Goal: Entertainment & Leisure: Consume media (video, audio)

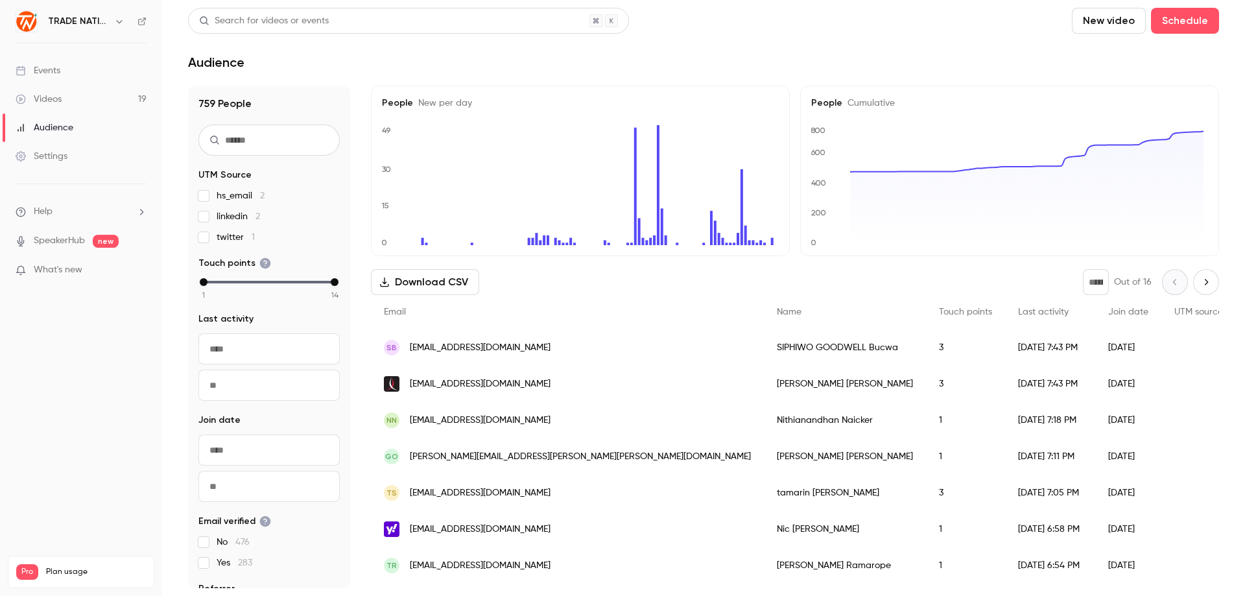
click at [55, 102] on div "Videos" at bounding box center [39, 99] width 46 height 13
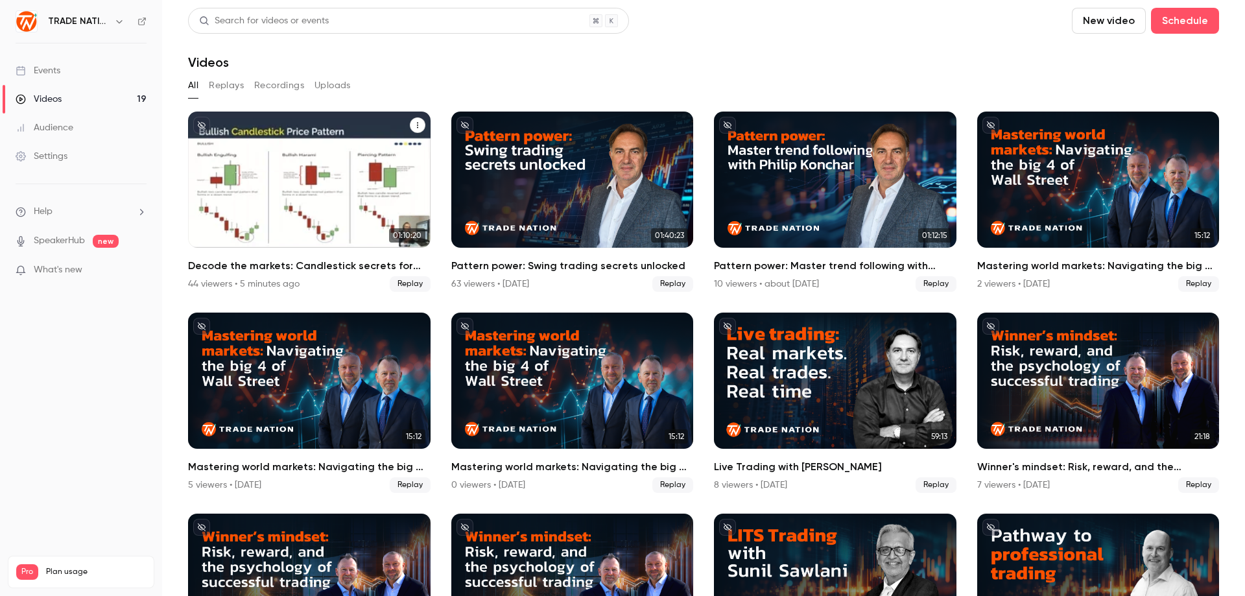
click at [297, 204] on div "Decode the markets: Candlestick secrets for smarter trades" at bounding box center [309, 179] width 242 height 136
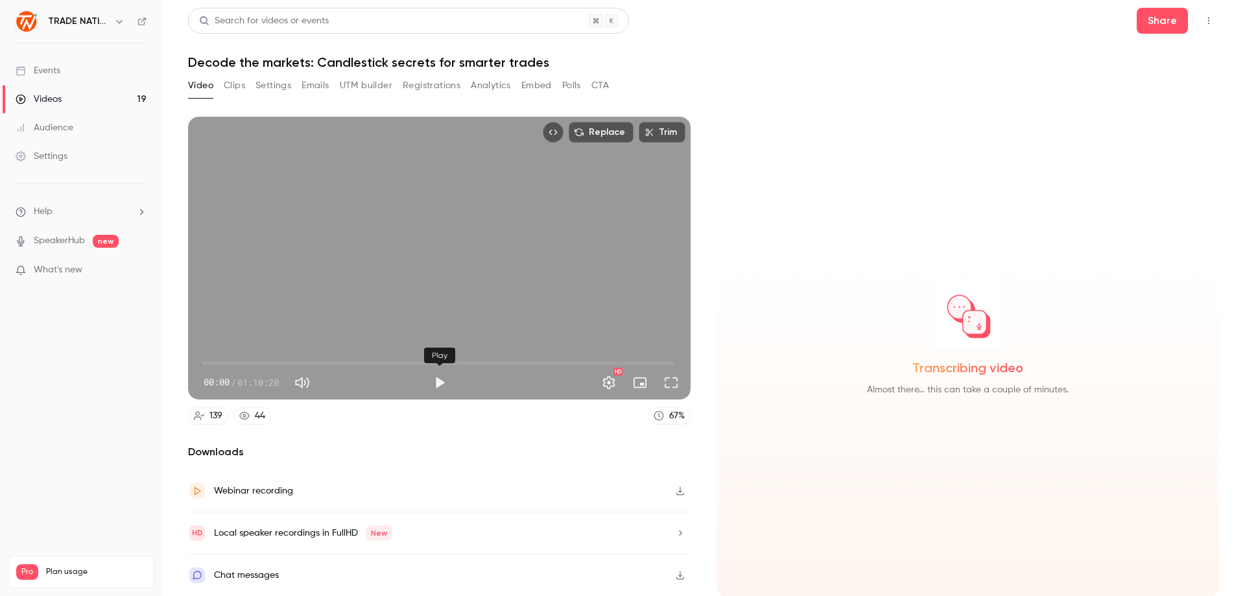
click at [438, 383] on button "Play" at bounding box center [440, 382] width 26 height 26
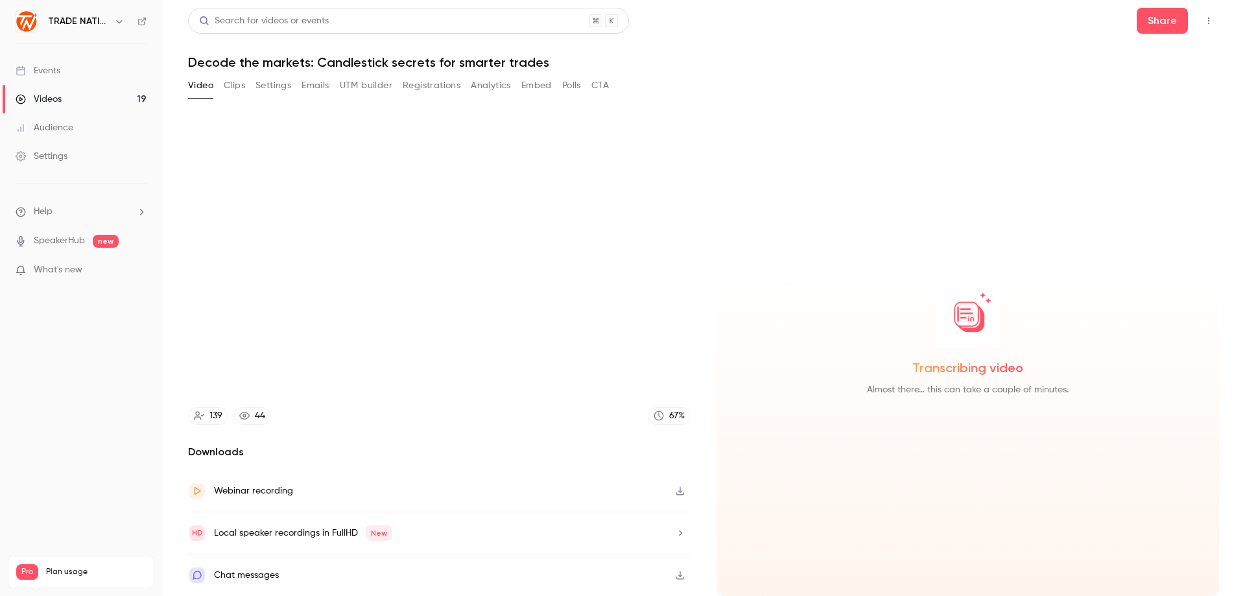
click at [252, 574] on div "Chat messages" at bounding box center [246, 575] width 65 height 16
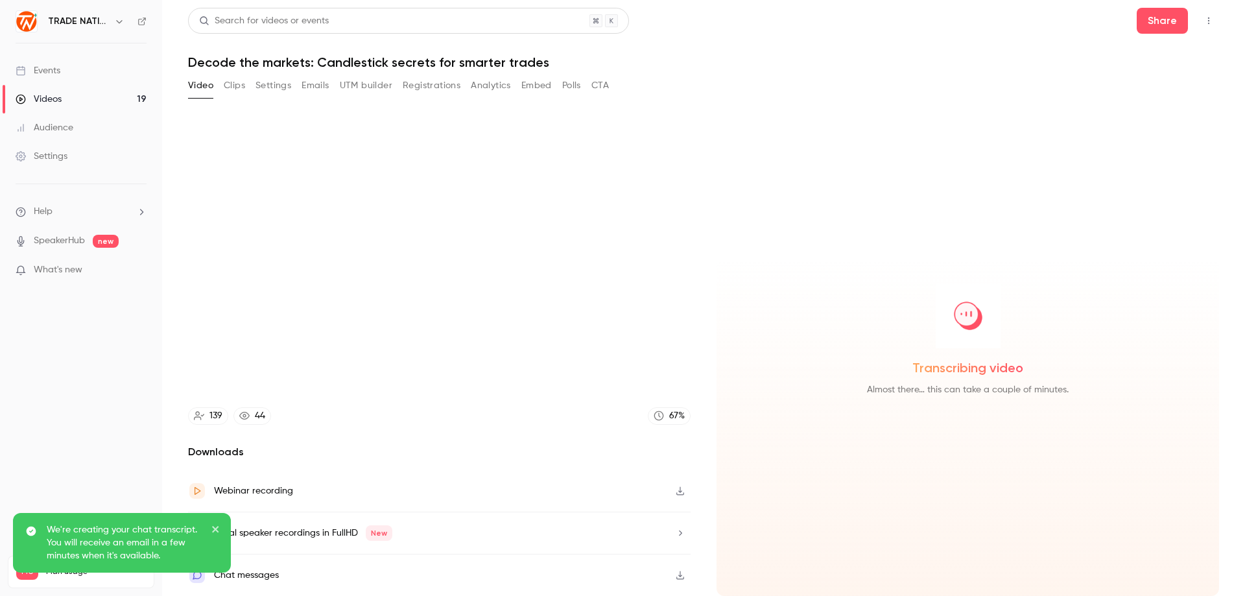
click at [215, 530] on icon "close" at bounding box center [215, 529] width 6 height 6
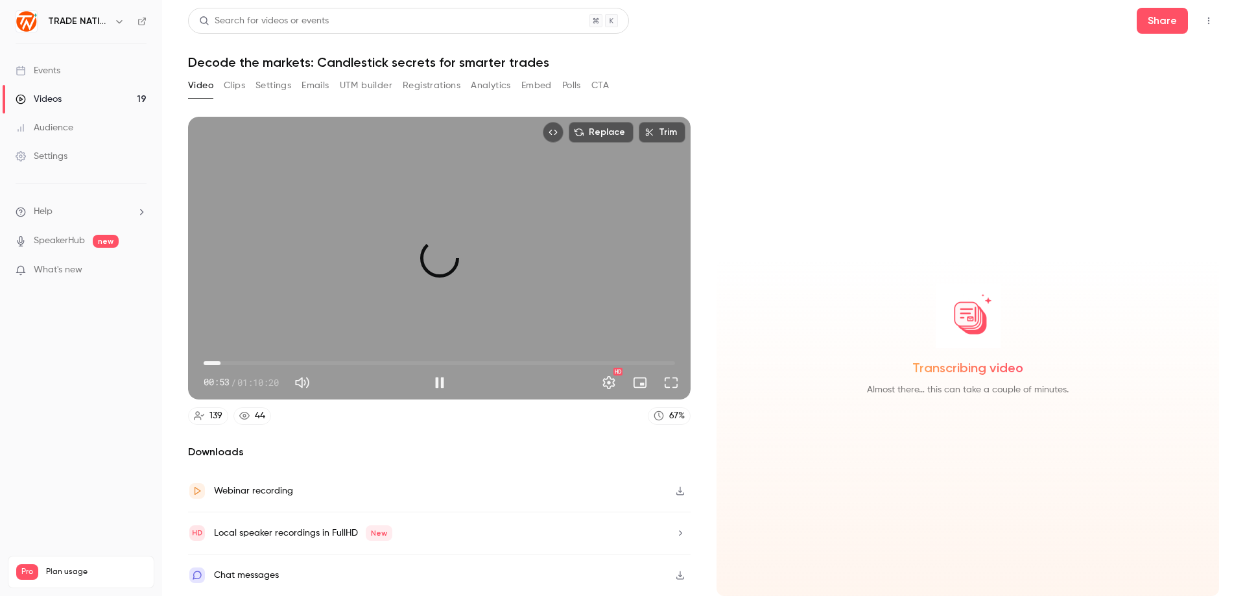
click at [220, 364] on span "02:30" at bounding box center [439, 363] width 471 height 21
click at [218, 363] on span "02:32" at bounding box center [220, 363] width 4 height 4
click at [216, 364] on span "01:39" at bounding box center [215, 363] width 4 height 4
click at [240, 363] on span "05:25" at bounding box center [439, 363] width 471 height 21
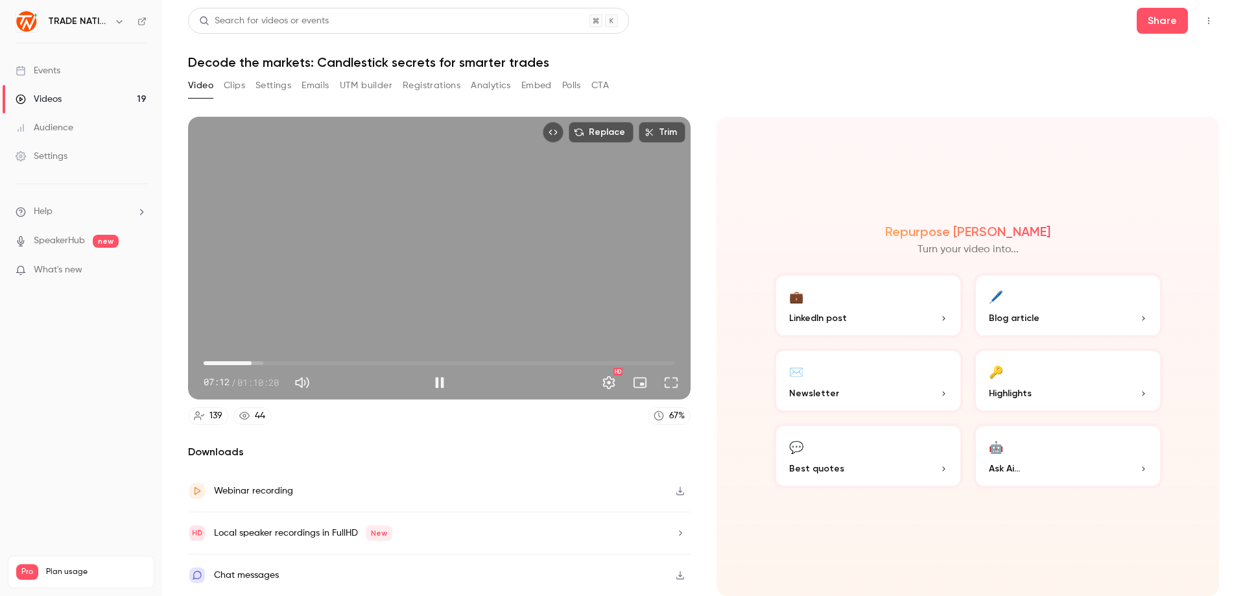
click at [267, 361] on span "07:12" at bounding box center [439, 363] width 471 height 21
click at [285, 363] on span "12:11" at bounding box center [439, 363] width 471 height 21
click at [317, 362] on span "16:55" at bounding box center [439, 363] width 471 height 21
click at [351, 362] on span "22:03" at bounding box center [439, 363] width 471 height 21
click at [374, 364] on span "22:18" at bounding box center [439, 363] width 471 height 21
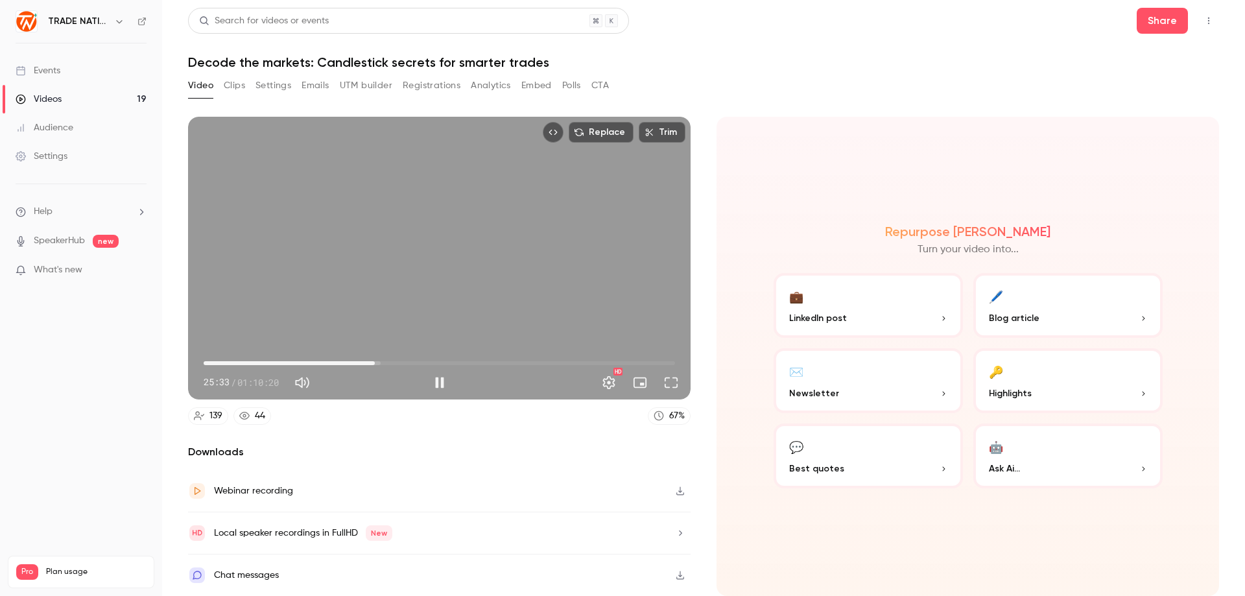
click at [395, 364] on span "25:33" at bounding box center [439, 363] width 471 height 21
click at [425, 361] on span "28:37" at bounding box center [439, 363] width 471 height 21
click at [451, 363] on span "33:03" at bounding box center [439, 363] width 471 height 21
click at [475, 362] on span "36:58" at bounding box center [439, 363] width 471 height 21
click at [505, 362] on span "40:33" at bounding box center [439, 363] width 471 height 21
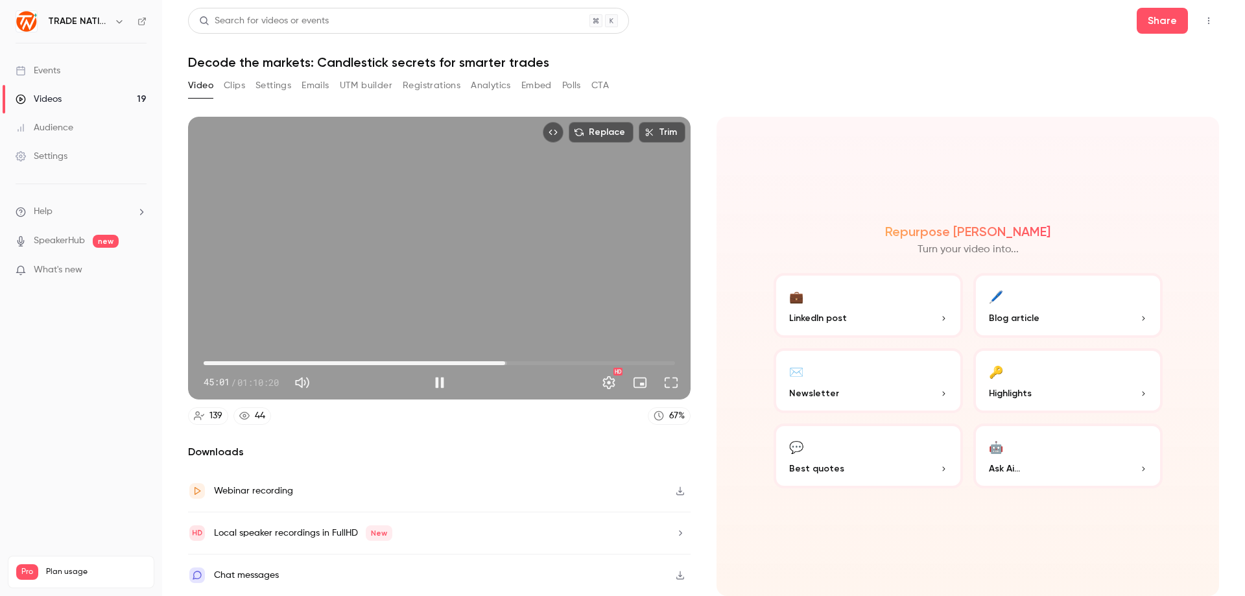
click at [496, 360] on span "45:01" at bounding box center [439, 363] width 471 height 21
click at [486, 362] on span "42:11" at bounding box center [439, 363] width 471 height 21
click at [482, 362] on span "41:36" at bounding box center [482, 363] width 4 height 4
click at [497, 362] on span "43:49" at bounding box center [497, 363] width 4 height 4
click at [493, 363] on span "43:14" at bounding box center [493, 363] width 4 height 4
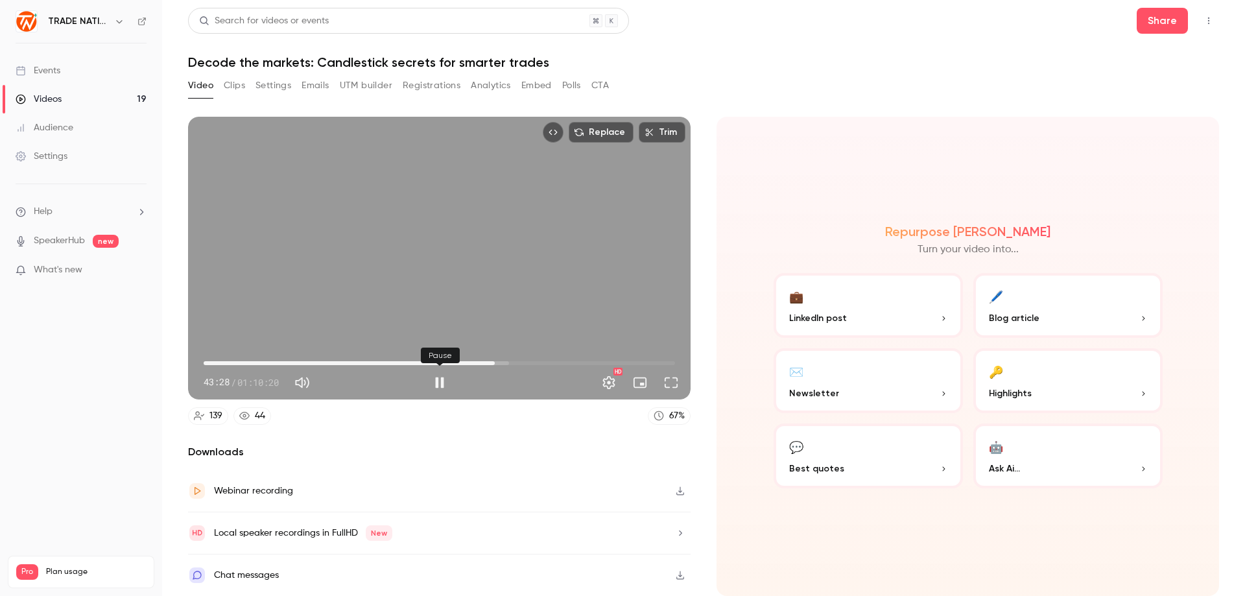
click at [435, 382] on button "Pause" at bounding box center [440, 382] width 26 height 26
click at [438, 383] on button "Play" at bounding box center [440, 382] width 26 height 26
click at [673, 380] on button "Full screen" at bounding box center [671, 382] width 26 height 26
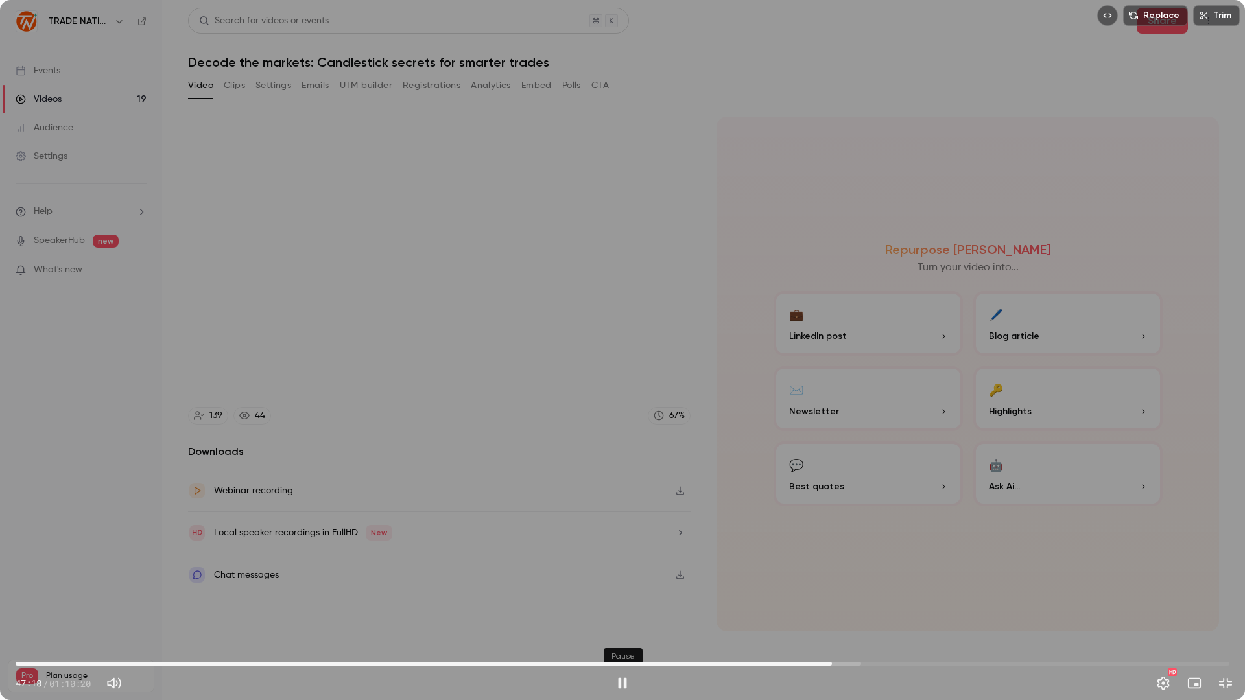
click at [622, 595] on button "Pause" at bounding box center [622, 683] width 26 height 26
click at [623, 595] on button "Play" at bounding box center [622, 683] width 26 height 26
click at [929, 595] on span "51:42" at bounding box center [622, 663] width 1213 height 21
click at [928, 595] on span "53:00" at bounding box center [930, 664] width 4 height 4
click at [922, 595] on span "52:33" at bounding box center [922, 664] width 4 height 4
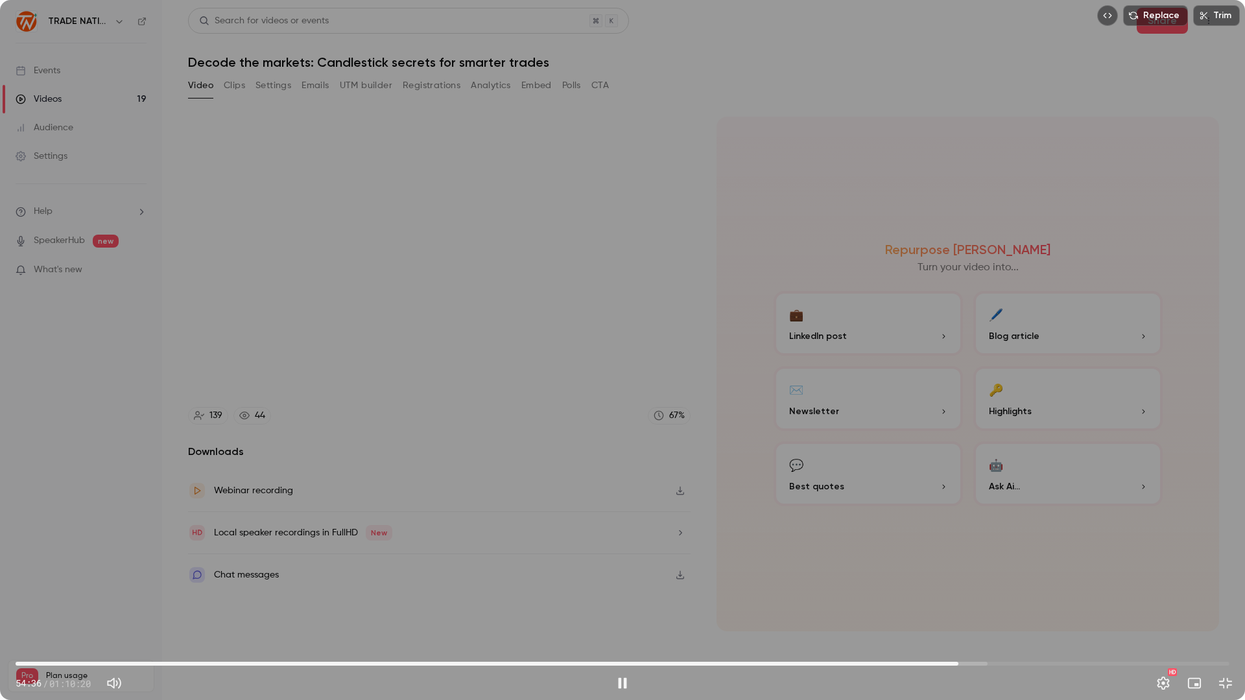
click at [974, 595] on span "54:36" at bounding box center [622, 663] width 1213 height 21
click at [986, 595] on span "55:36" at bounding box center [622, 663] width 1213 height 21
click at [620, 595] on button "Pause" at bounding box center [622, 683] width 26 height 26
click at [618, 595] on button "Play" at bounding box center [622, 683] width 26 height 26
click at [1196, 595] on span "01:08:25" at bounding box center [622, 663] width 1213 height 21
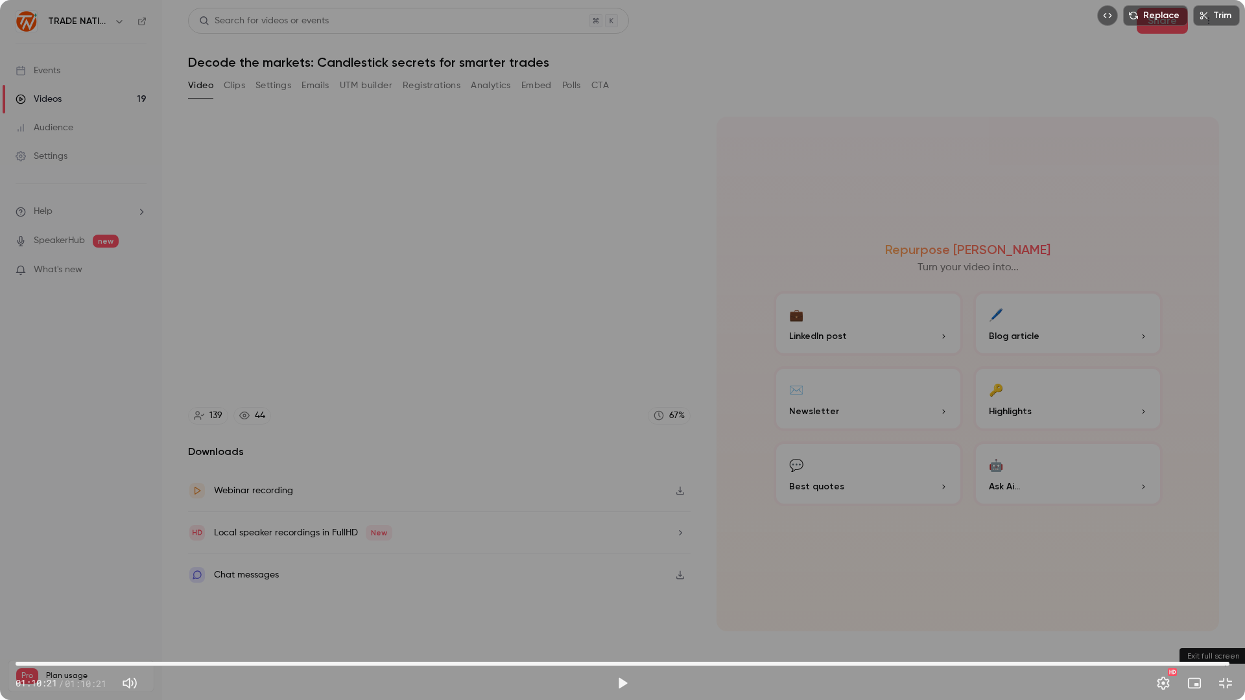
click at [1222, 595] on button "Exit full screen" at bounding box center [1225, 683] width 26 height 26
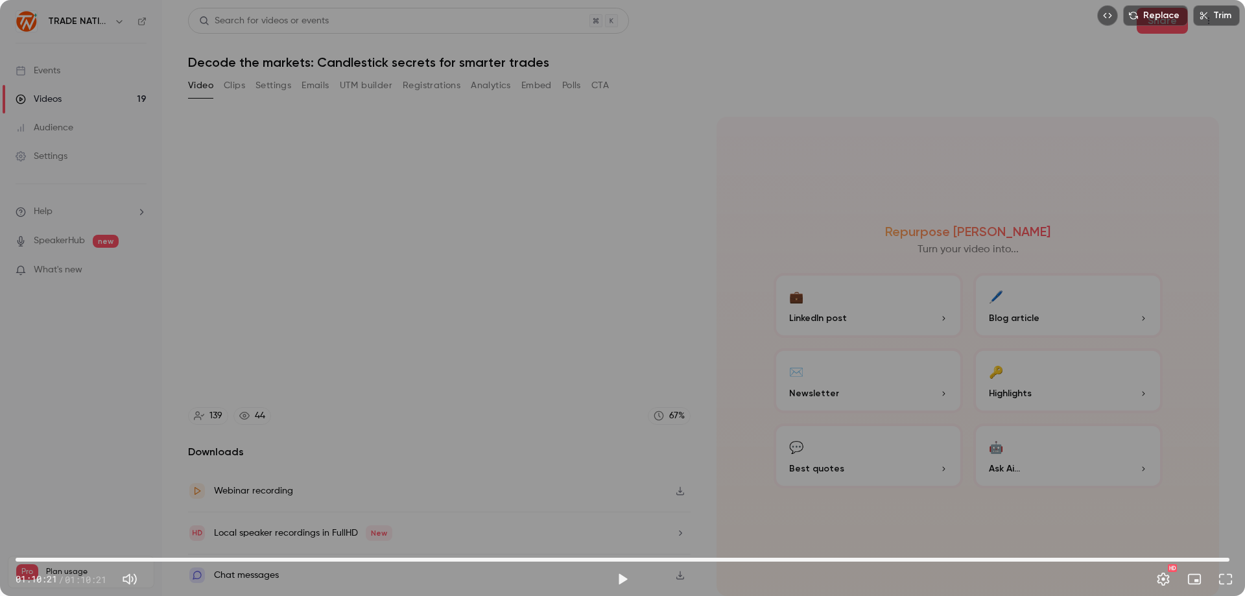
type input "******"
